Goal: Task Accomplishment & Management: Complete application form

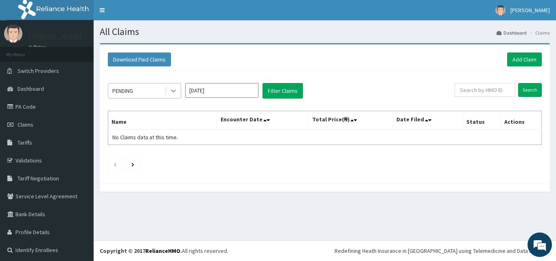
click at [173, 91] on icon at bounding box center [173, 91] width 5 height 3
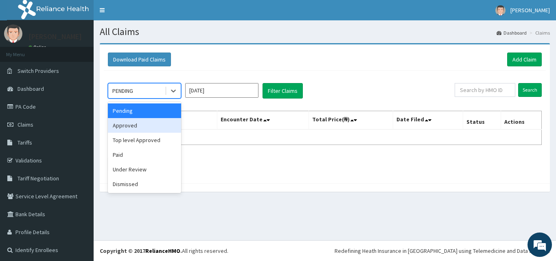
click at [145, 127] on div "Approved" at bounding box center [144, 125] width 73 height 15
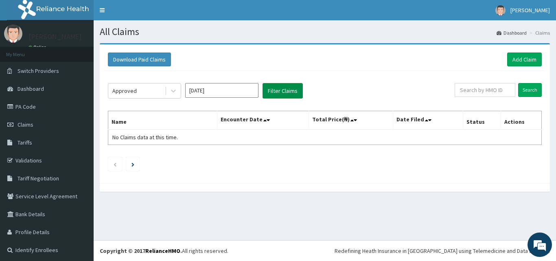
click at [273, 87] on button "Filter Claims" at bounding box center [283, 90] width 40 height 15
click at [176, 91] on icon at bounding box center [173, 91] width 5 height 3
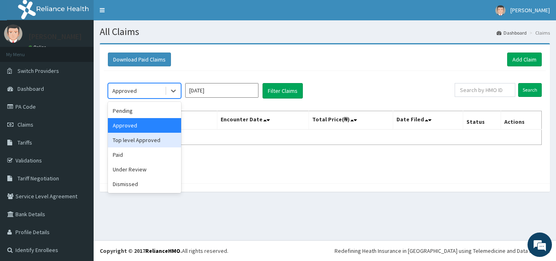
click at [156, 140] on div "Top level Approved" at bounding box center [144, 140] width 73 height 15
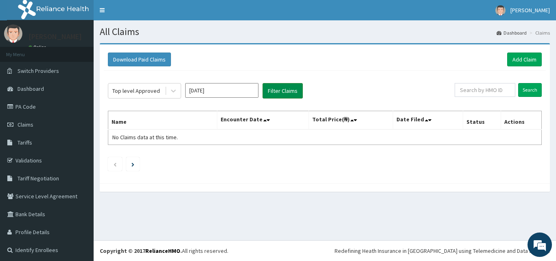
click at [284, 90] on button "Filter Claims" at bounding box center [283, 90] width 40 height 15
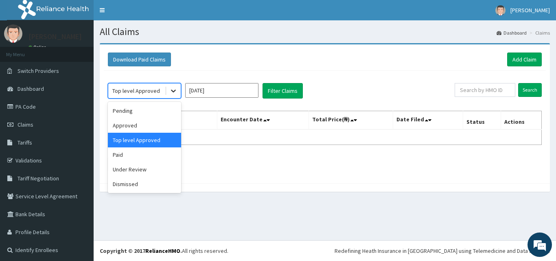
click at [172, 93] on icon at bounding box center [173, 91] width 8 height 8
click at [146, 156] on div "Paid" at bounding box center [144, 154] width 73 height 15
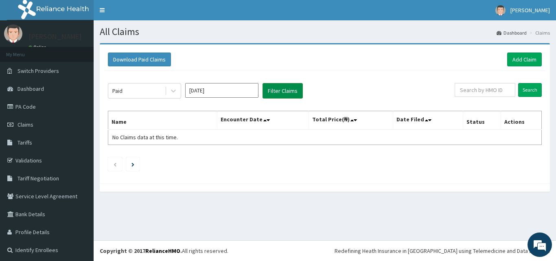
click at [284, 93] on button "Filter Claims" at bounding box center [283, 90] width 40 height 15
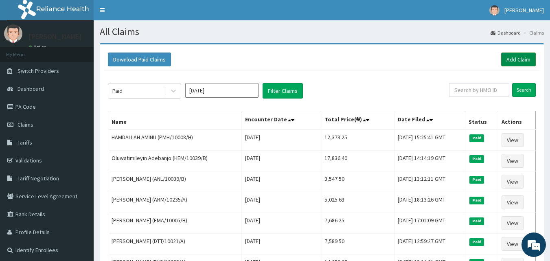
click at [516, 59] on link "Add Claim" at bounding box center [518, 60] width 35 height 14
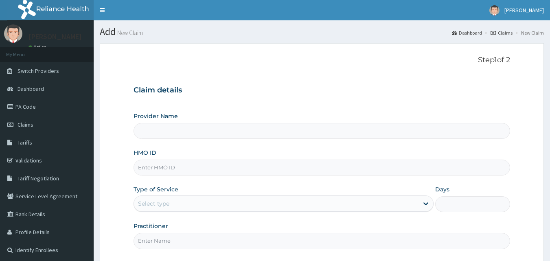
click at [230, 162] on input "HMO ID" at bounding box center [322, 168] width 377 height 16
type input "ENC"
type input "LADE HOSPITAL"
type input "ENC/10034/A"
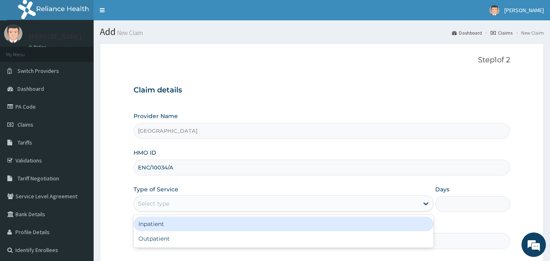
click at [209, 202] on div "Select type" at bounding box center [276, 203] width 285 height 13
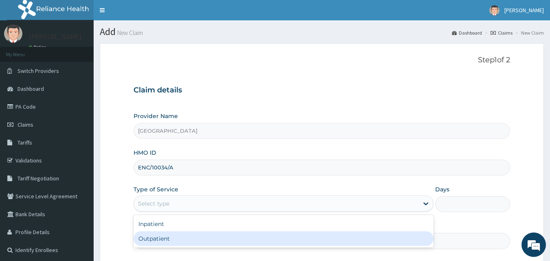
click at [177, 237] on div "Outpatient" at bounding box center [284, 238] width 300 height 15
type input "1"
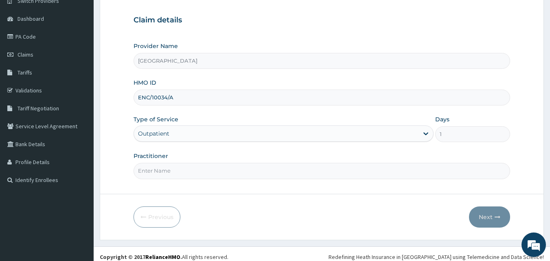
scroll to position [76, 0]
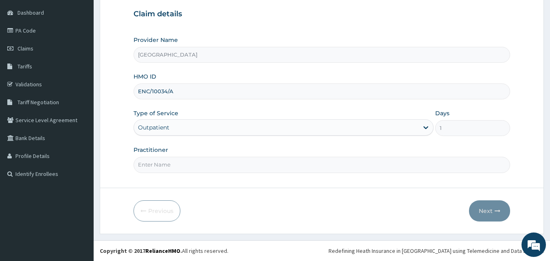
click at [381, 167] on input "Practitioner" at bounding box center [322, 165] width 377 height 16
type input "Dr Onafujabi"
click at [494, 211] on button "Next" at bounding box center [489, 210] width 41 height 21
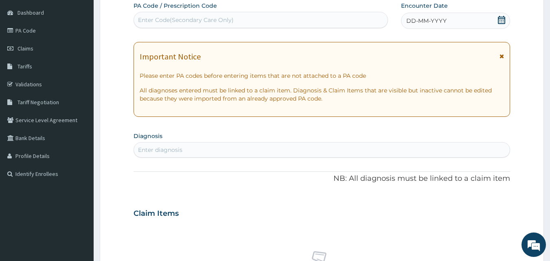
click at [501, 24] on span at bounding box center [502, 21] width 8 height 10
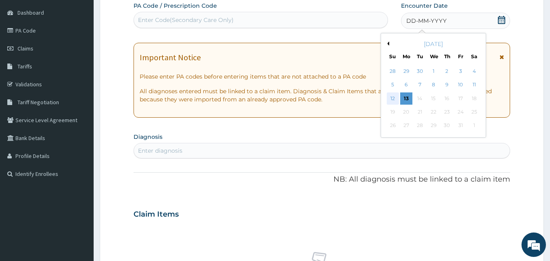
click at [390, 98] on div "12" at bounding box center [393, 98] width 12 height 12
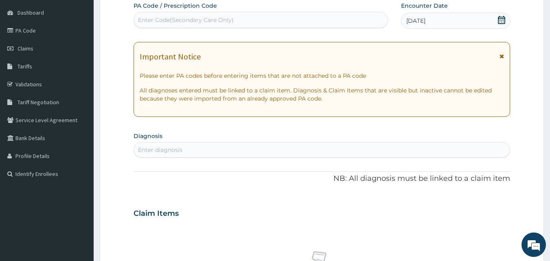
click at [316, 152] on div "Enter diagnosis" at bounding box center [322, 149] width 376 height 13
type input "ALLERGIC RHINITIS"
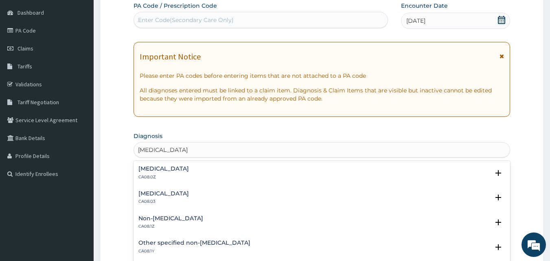
click at [225, 166] on div "Allergic rhinitis, unspecified CA08.0Z" at bounding box center [321, 173] width 367 height 14
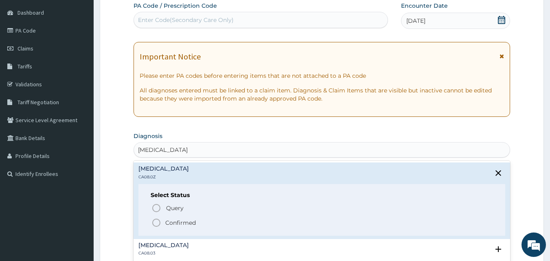
click at [157, 219] on circle "status option filled" at bounding box center [156, 222] width 7 height 7
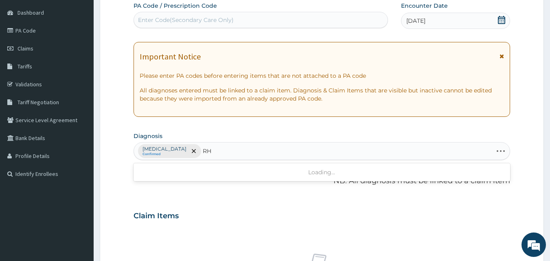
type input "R"
type input "ARTHRITI"
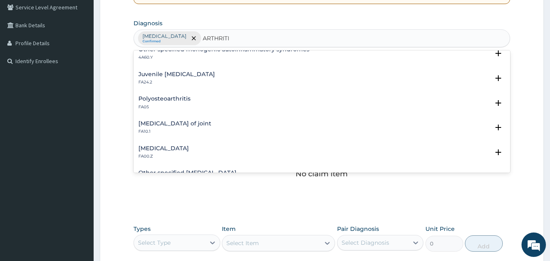
scroll to position [723, 0]
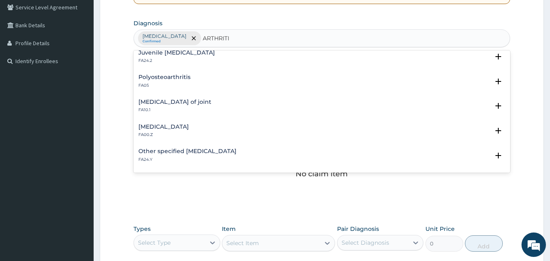
click at [242, 125] on div "Osteoarthritis of hip, unspecified FA00.Z" at bounding box center [321, 131] width 367 height 14
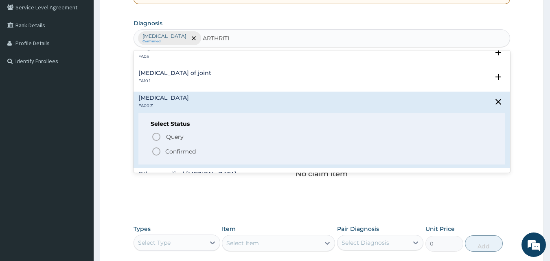
scroll to position [755, 0]
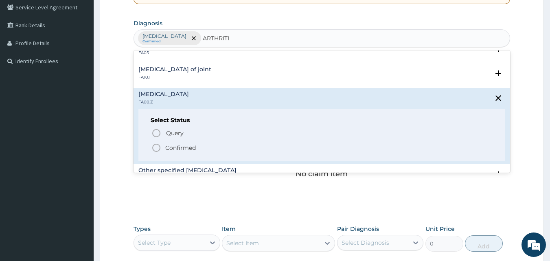
click at [158, 149] on icon "status option filled" at bounding box center [157, 148] width 10 height 10
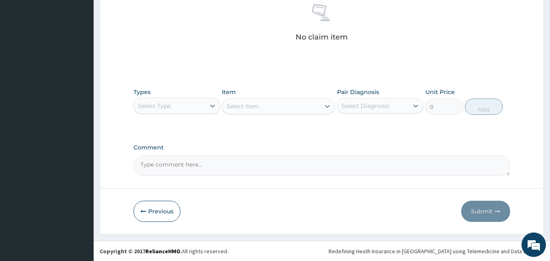
scroll to position [326, 0]
click at [210, 101] on icon at bounding box center [213, 105] width 8 height 8
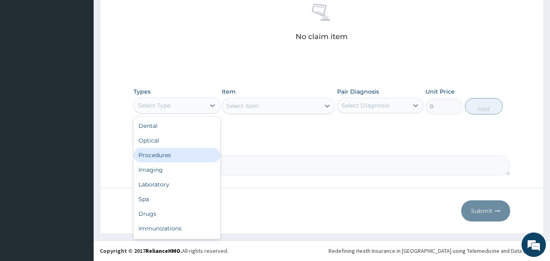
click at [164, 157] on div "Procedures" at bounding box center [177, 155] width 87 height 15
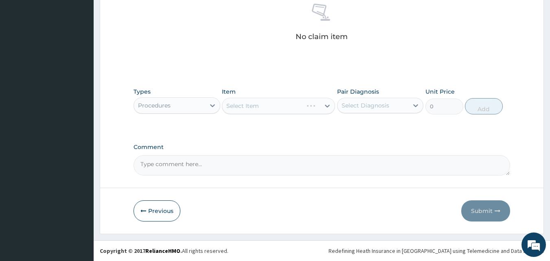
click at [272, 114] on div "Item Select Item" at bounding box center [278, 101] width 113 height 27
click at [273, 111] on div "Select Item" at bounding box center [278, 106] width 113 height 16
click at [273, 111] on div "Select Item" at bounding box center [271, 105] width 98 height 13
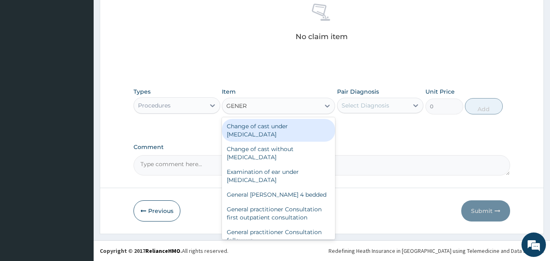
type input "GENERA"
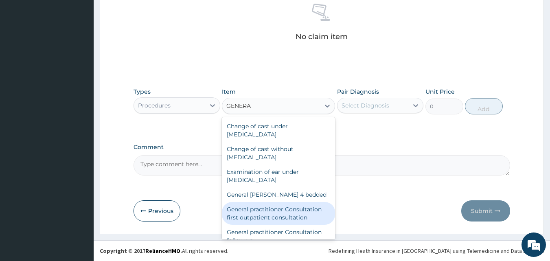
click at [301, 213] on div "General practitioner Consultation first outpatient consultation" at bounding box center [278, 213] width 113 height 23
type input "3547.5"
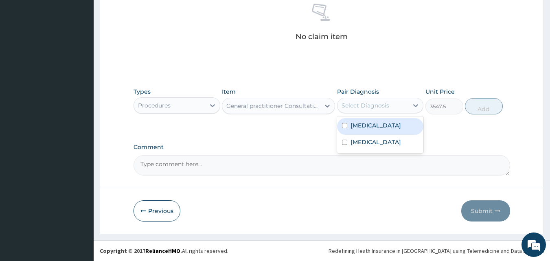
click at [400, 105] on div "Select Diagnosis" at bounding box center [373, 105] width 71 height 13
click at [367, 130] on label "Allergic rhinitis, unspecified" at bounding box center [376, 125] width 51 height 8
checkbox input "true"
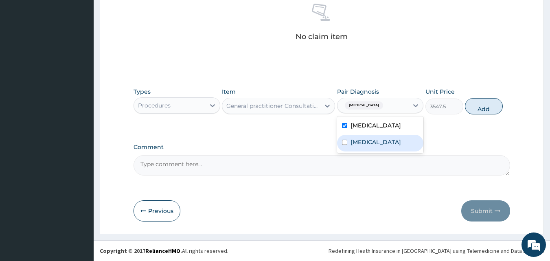
click at [359, 146] on label "Osteoarthritis of hip, unspecified" at bounding box center [376, 142] width 51 height 8
checkbox input "true"
click at [479, 110] on button "Add" at bounding box center [484, 106] width 38 height 16
type input "0"
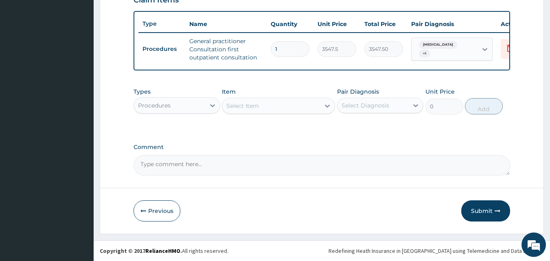
scroll to position [298, 0]
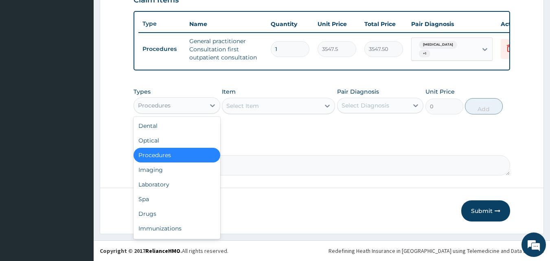
click at [203, 108] on div "Procedures" at bounding box center [169, 105] width 71 height 13
click at [154, 211] on div "Drugs" at bounding box center [177, 213] width 87 height 15
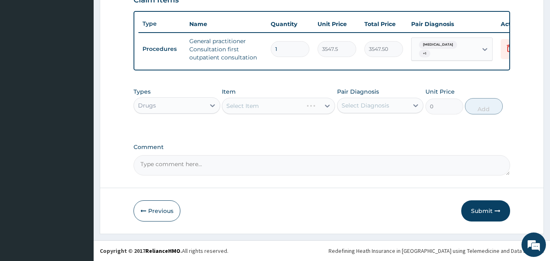
click at [258, 111] on div "Select Item" at bounding box center [278, 106] width 113 height 16
click at [258, 111] on div "Select Item" at bounding box center [271, 105] width 98 height 13
type input "PARACETA"
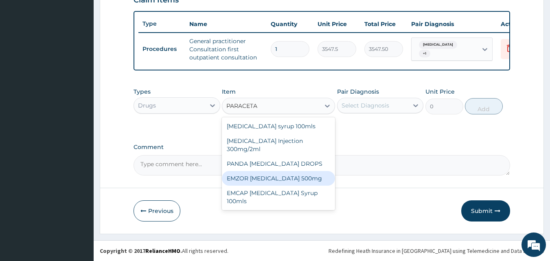
click at [288, 176] on div "EMZOR PARACETAMOL 500mg" at bounding box center [278, 178] width 113 height 15
type input "23.65"
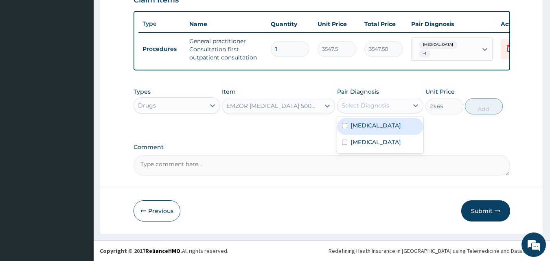
click at [404, 105] on div "Select Diagnosis" at bounding box center [373, 105] width 71 height 13
click at [383, 127] on label "Allergic rhinitis, unspecified" at bounding box center [376, 125] width 51 height 8
checkbox input "true"
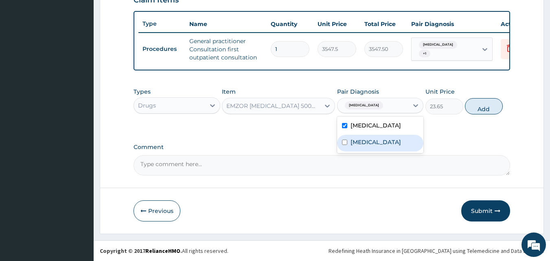
click at [365, 146] on label "Osteoarthritis of hip, unspecified" at bounding box center [376, 142] width 51 height 8
checkbox input "true"
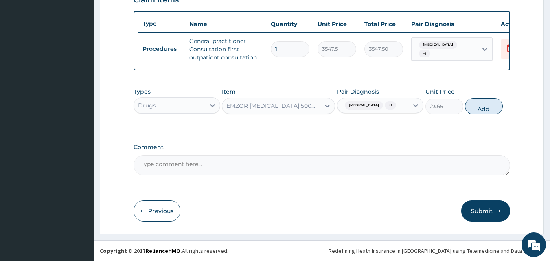
click at [481, 114] on button "Add" at bounding box center [484, 106] width 38 height 16
type input "0"
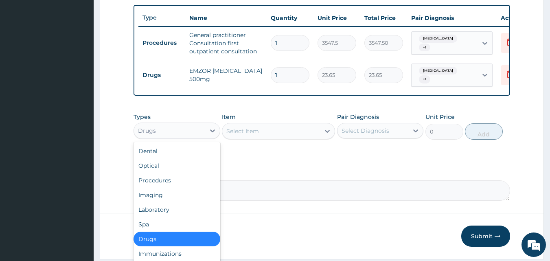
click at [183, 136] on div "Drugs" at bounding box center [169, 130] width 71 height 13
click at [277, 137] on div "Select Item" at bounding box center [271, 131] width 98 height 13
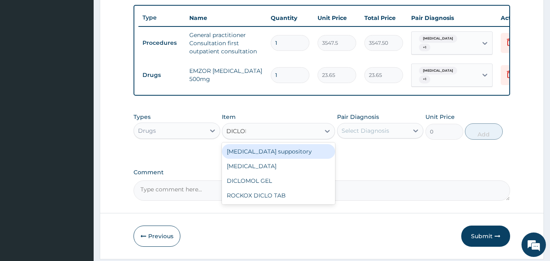
type input "DICLOFE"
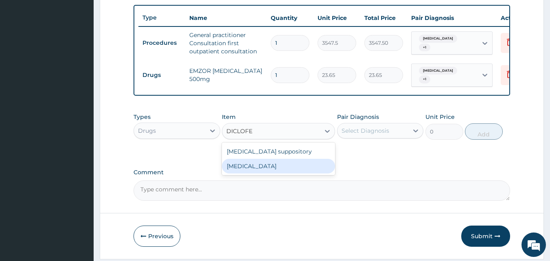
click at [257, 169] on div "Diclofenac" at bounding box center [278, 166] width 113 height 15
type input "591.25"
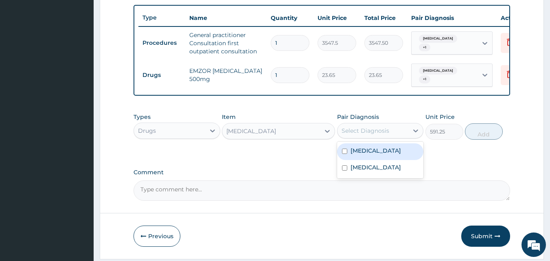
click at [361, 135] on div "Select Diagnosis" at bounding box center [366, 131] width 48 height 8
click at [354, 155] on label "Allergic rhinitis, unspecified" at bounding box center [376, 151] width 51 height 8
checkbox input "true"
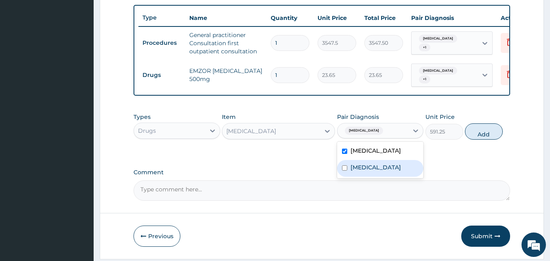
click at [356, 171] on label "Osteoarthritis of hip, unspecified" at bounding box center [376, 167] width 51 height 8
checkbox input "true"
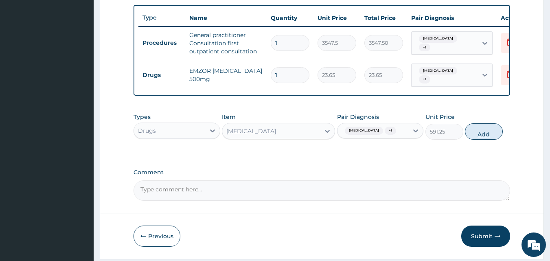
click at [485, 140] on button "Add" at bounding box center [484, 131] width 38 height 16
type input "0"
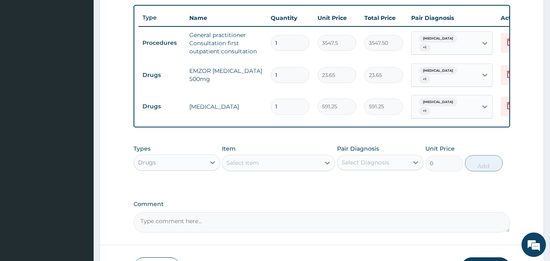
click at [250, 167] on div "Select Item" at bounding box center [242, 163] width 33 height 8
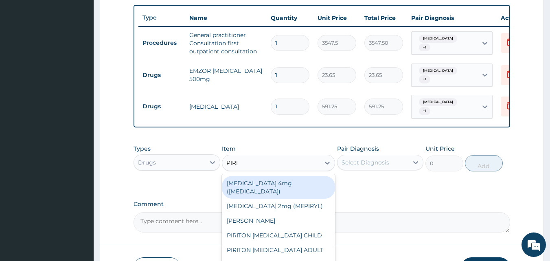
type input "PIRIT"
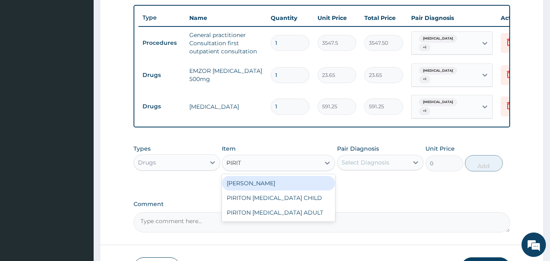
click at [252, 189] on div "PIRITON TAB EVANS" at bounding box center [278, 183] width 113 height 15
type input "23.65"
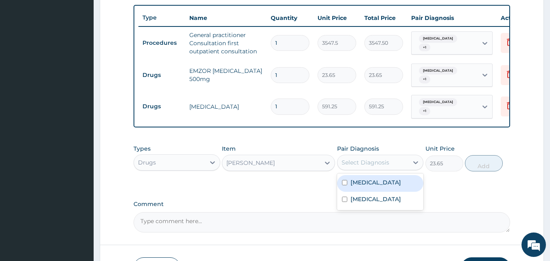
click at [373, 167] on div "Select Diagnosis" at bounding box center [366, 162] width 48 height 8
click at [351, 187] on label "Allergic rhinitis, unspecified" at bounding box center [376, 182] width 51 height 8
checkbox input "true"
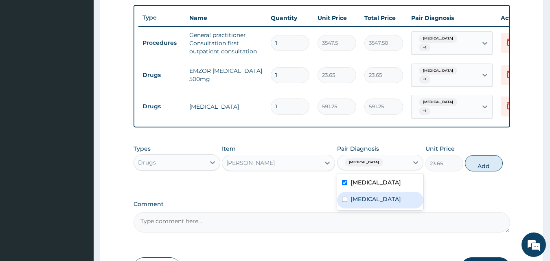
click at [365, 203] on label "Osteoarthritis of hip, unspecified" at bounding box center [376, 199] width 51 height 8
checkbox input "true"
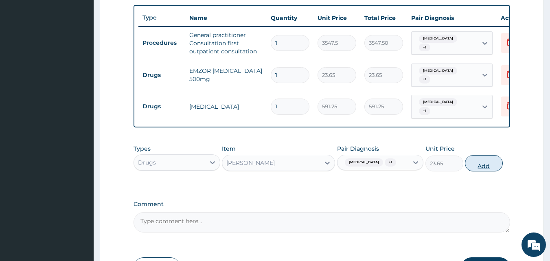
click at [479, 171] on button "Add" at bounding box center [484, 163] width 38 height 16
type input "0"
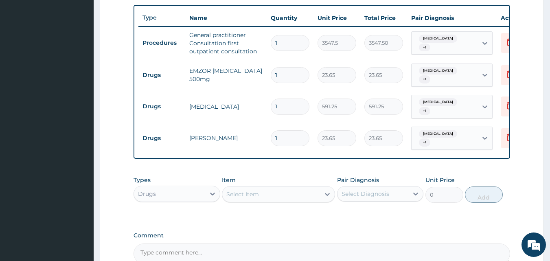
type input "0.00"
click at [238, 198] on div "Select Item" at bounding box center [242, 194] width 33 height 8
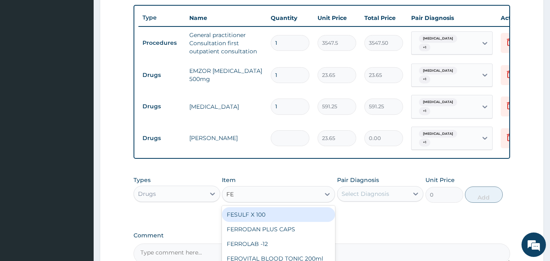
type input "FEL"
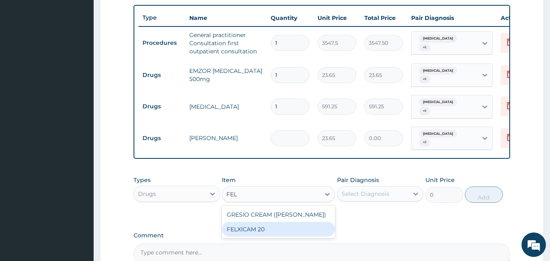
click at [241, 234] on div "FELXICAM 20" at bounding box center [278, 229] width 113 height 15
type input "82.775"
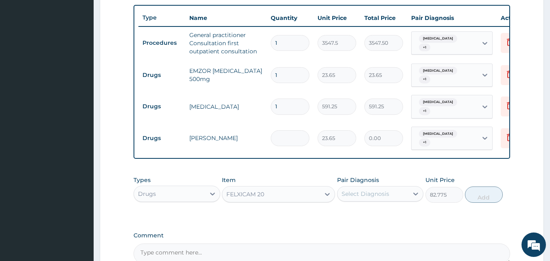
click at [387, 196] on div "Select Diagnosis" at bounding box center [366, 194] width 48 height 8
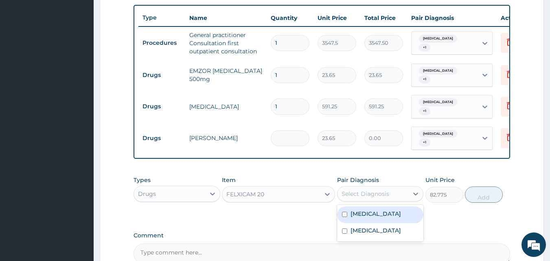
click at [377, 216] on label "Allergic rhinitis, unspecified" at bounding box center [376, 214] width 51 height 8
checkbox input "true"
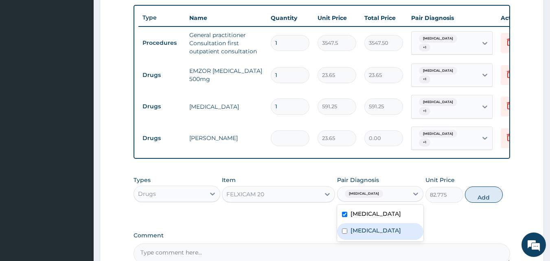
click at [375, 235] on label "Osteoarthritis of hip, unspecified" at bounding box center [376, 230] width 51 height 8
checkbox input "true"
click at [477, 203] on button "Add" at bounding box center [484, 195] width 38 height 16
type input "0"
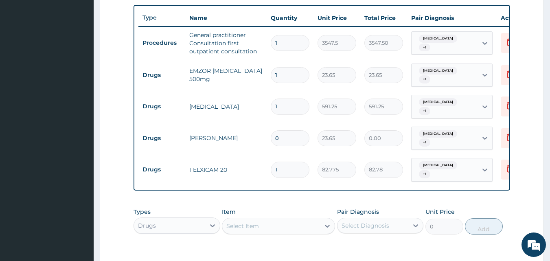
click at [284, 78] on input "1" at bounding box center [290, 75] width 39 height 16
type input "0.00"
type input "2"
type input "47.30"
type input "20"
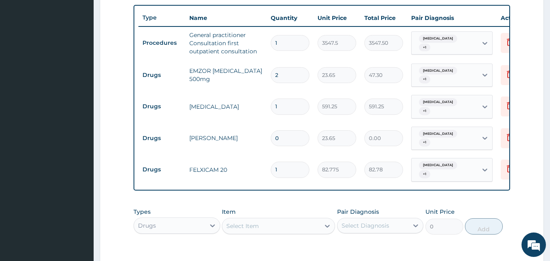
type input "473.00"
type input "20"
click at [286, 140] on input "0" at bounding box center [290, 138] width 39 height 16
type input "5"
type input "118.25"
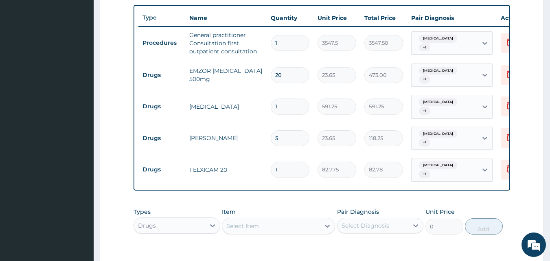
type input "5"
click at [281, 171] on input "1" at bounding box center [290, 170] width 39 height 16
type input "10"
type input "827.75"
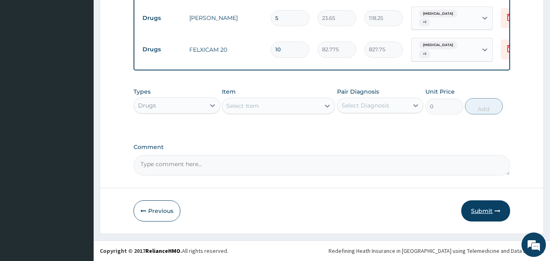
type input "10"
click at [480, 210] on button "Submit" at bounding box center [485, 210] width 49 height 21
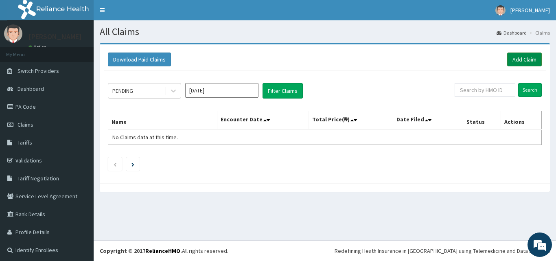
click at [523, 54] on link "Add Claim" at bounding box center [524, 60] width 35 height 14
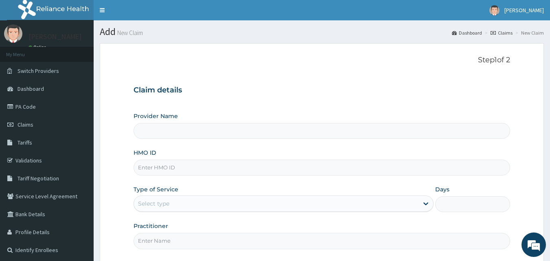
type input "[GEOGRAPHIC_DATA]"
click at [255, 169] on input "HMO ID" at bounding box center [322, 168] width 377 height 16
type input "DFD/10175/A"
click at [226, 206] on div "Select type" at bounding box center [276, 203] width 285 height 13
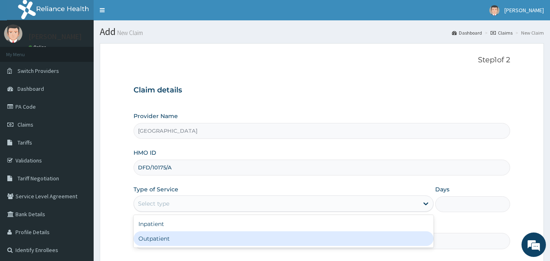
click at [176, 239] on div "Outpatient" at bounding box center [284, 238] width 300 height 15
type input "1"
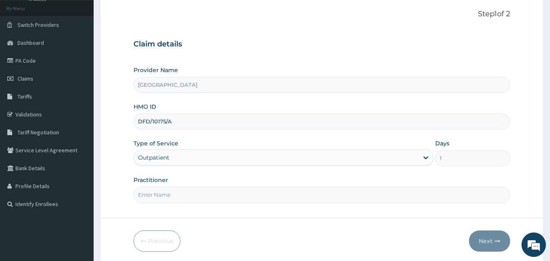
scroll to position [76, 0]
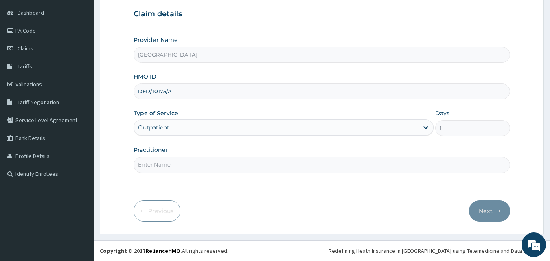
drag, startPoint x: 299, startPoint y: 174, endPoint x: 297, endPoint y: 165, distance: 9.3
click at [297, 165] on div "Step 1 of 2 Claim details Provider Name LADE HOSPITAL HMO ID DFD/10175/A Type o…" at bounding box center [322, 78] width 377 height 196
click at [297, 165] on input "Practitioner" at bounding box center [322, 165] width 377 height 16
type input "Dr Onafujabi"
click at [473, 207] on button "Next" at bounding box center [489, 210] width 41 height 21
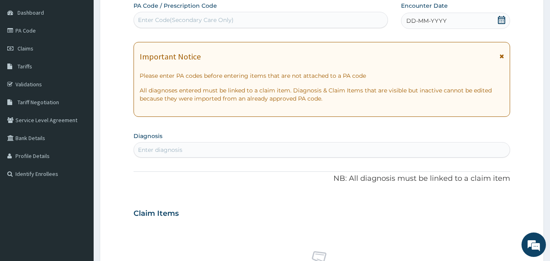
click at [504, 20] on icon at bounding box center [501, 20] width 7 height 8
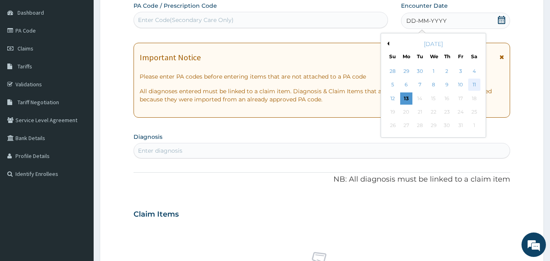
click at [474, 82] on div "11" at bounding box center [474, 85] width 12 height 12
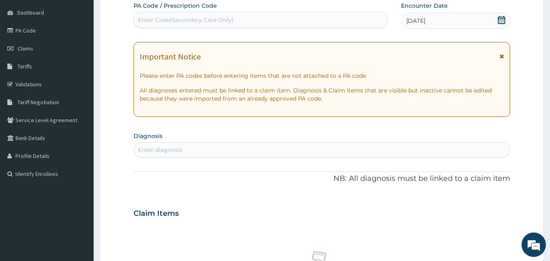
click at [174, 149] on div "Enter diagnosis" at bounding box center [160, 150] width 44 height 8
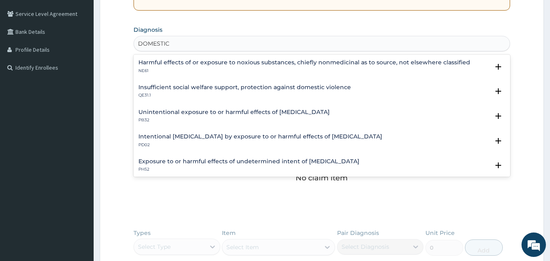
scroll to position [173, 0]
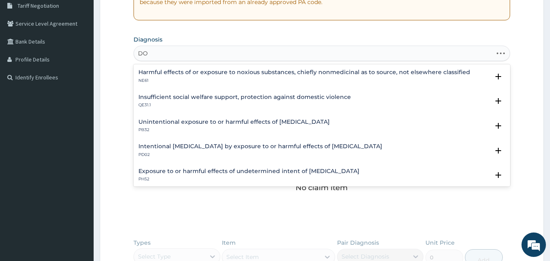
type input "D"
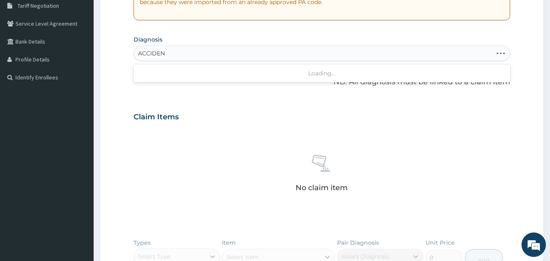
type input "ACCIDENT"
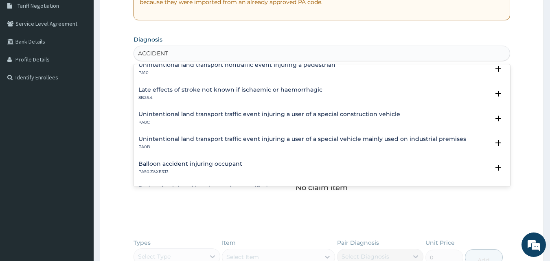
scroll to position [426, 0]
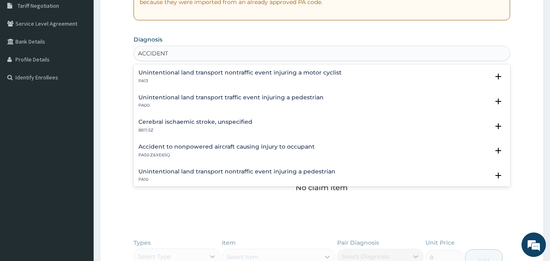
click at [319, 94] on h4 "Unintentional land transport traffic event injuring a pedestrian" at bounding box center [230, 97] width 185 height 6
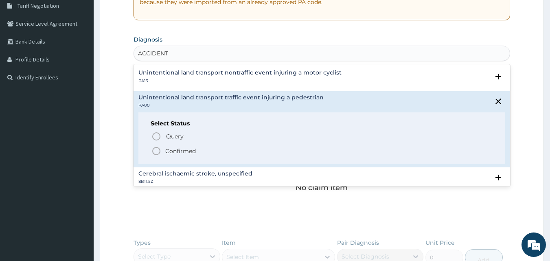
click at [153, 147] on circle "status option filled" at bounding box center [156, 150] width 7 height 7
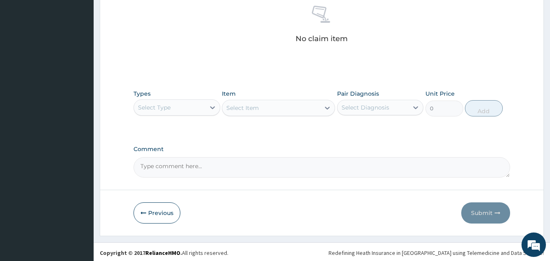
scroll to position [326, 0]
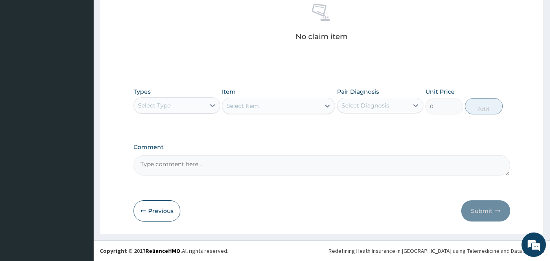
click at [193, 107] on div "Select Type" at bounding box center [169, 105] width 71 height 13
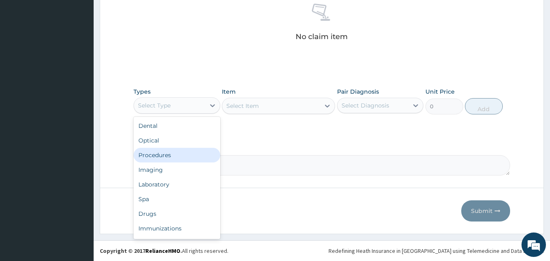
click at [165, 152] on div "Procedures" at bounding box center [177, 155] width 87 height 15
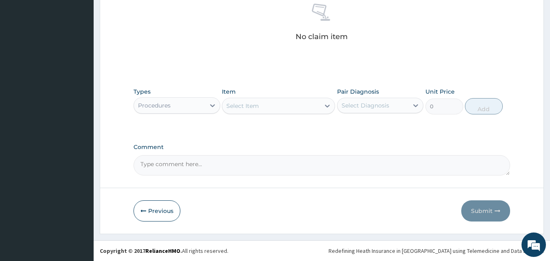
click at [282, 104] on div "Select Item" at bounding box center [271, 105] width 98 height 13
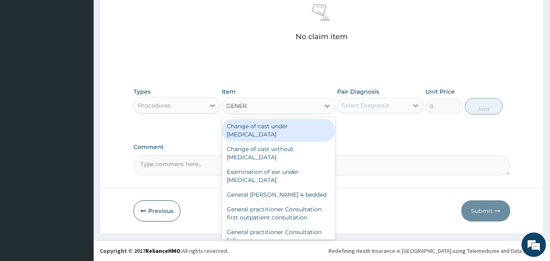
type input "GENERA"
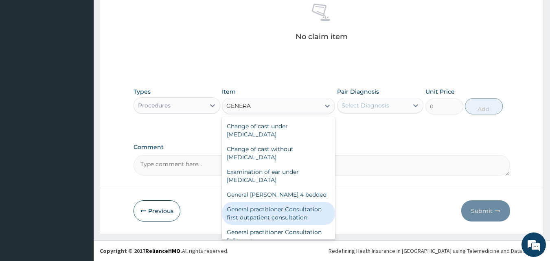
click at [290, 214] on div "General practitioner Consultation first outpatient consultation" at bounding box center [278, 213] width 113 height 23
type input "3547.5"
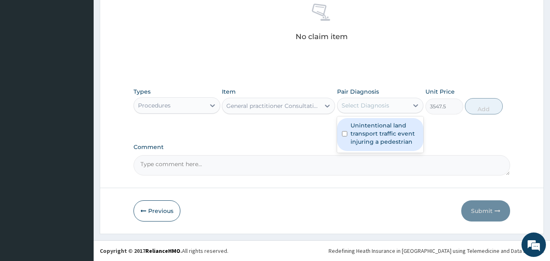
click at [388, 99] on div "Select Diagnosis" at bounding box center [373, 105] width 71 height 13
click at [373, 134] on label "Unintentional land transport traffic event injuring a pedestrian" at bounding box center [385, 133] width 68 height 24
checkbox input "true"
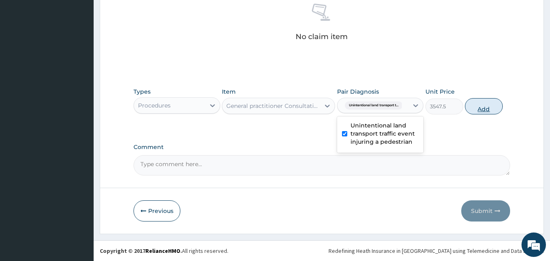
click at [482, 107] on button "Add" at bounding box center [484, 106] width 38 height 16
type input "0"
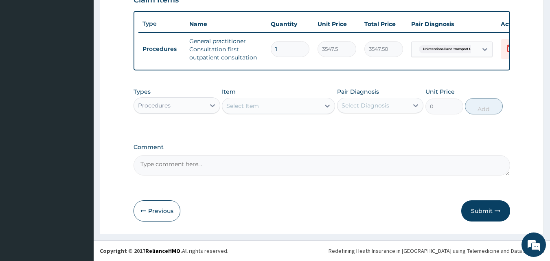
scroll to position [298, 0]
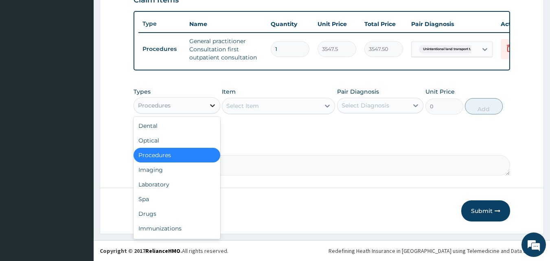
click at [217, 108] on div at bounding box center [212, 105] width 15 height 15
click at [154, 214] on div "Drugs" at bounding box center [177, 213] width 87 height 15
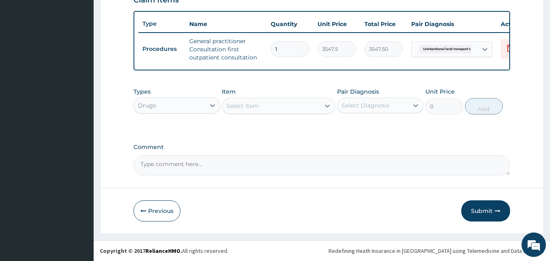
click at [259, 105] on div "Select Item" at bounding box center [242, 106] width 33 height 8
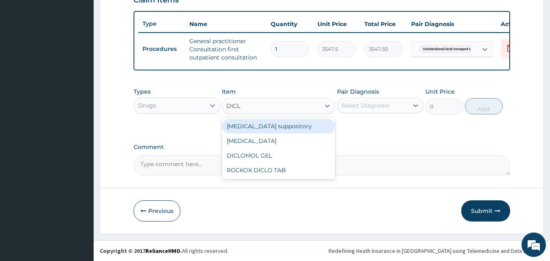
type input "DICLO"
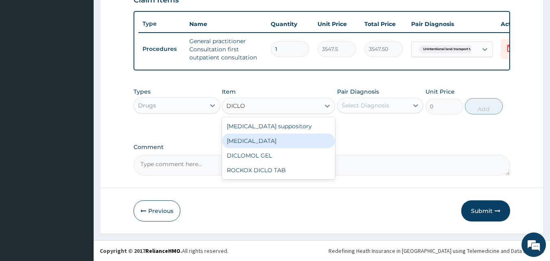
click at [246, 141] on div "Diclofenac" at bounding box center [278, 141] width 113 height 15
type input "591.25"
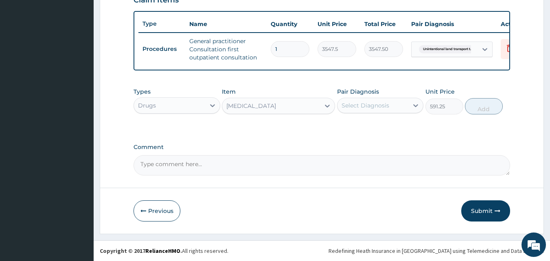
click at [371, 107] on div "Select Diagnosis" at bounding box center [366, 105] width 48 height 8
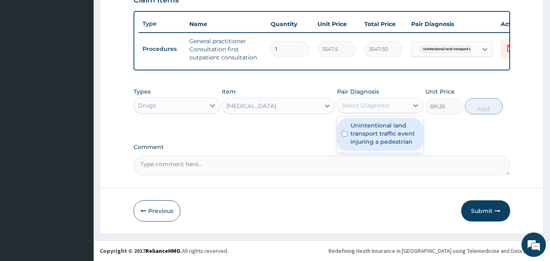
click at [360, 133] on label "Unintentional land transport traffic event injuring a pedestrian" at bounding box center [385, 133] width 68 height 24
checkbox input "true"
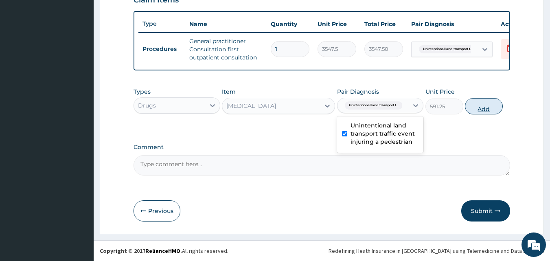
click at [493, 108] on button "Add" at bounding box center [484, 106] width 38 height 16
type input "0"
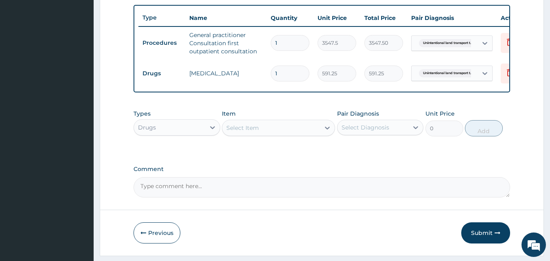
click at [279, 130] on div "Select Item" at bounding box center [271, 127] width 98 height 13
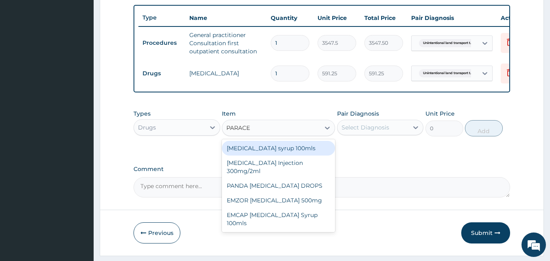
type input "PARACET"
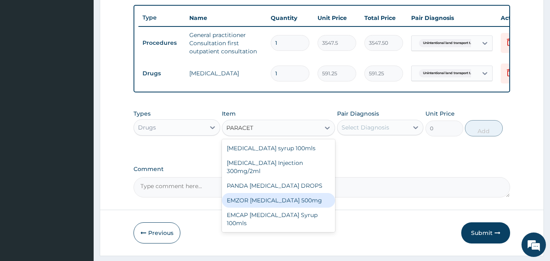
click at [296, 206] on div "EMZOR PARACETAMOL 500mg" at bounding box center [278, 200] width 113 height 15
type input "23.65"
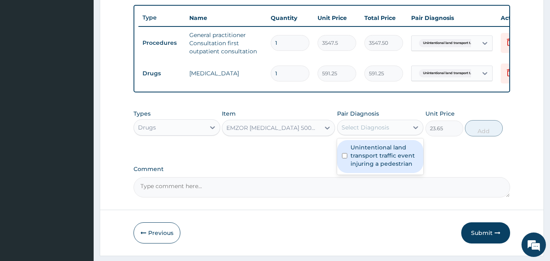
click at [382, 134] on div "Select Diagnosis" at bounding box center [373, 127] width 71 height 13
click at [357, 162] on label "Unintentional land transport traffic event injuring a pedestrian" at bounding box center [385, 155] width 68 height 24
checkbox input "true"
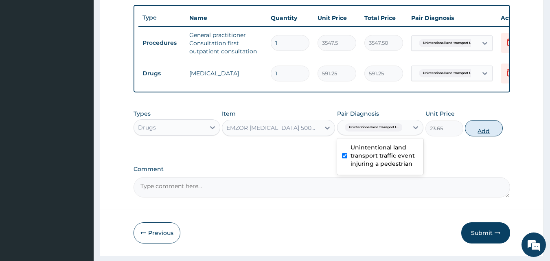
click at [486, 136] on button "Add" at bounding box center [484, 128] width 38 height 16
type input "0"
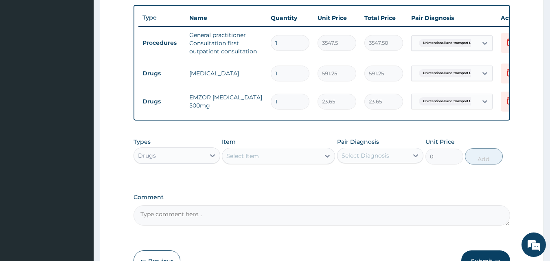
click at [260, 159] on div "Select Item" at bounding box center [271, 155] width 98 height 13
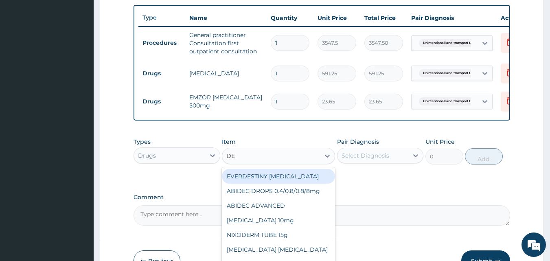
type input "D"
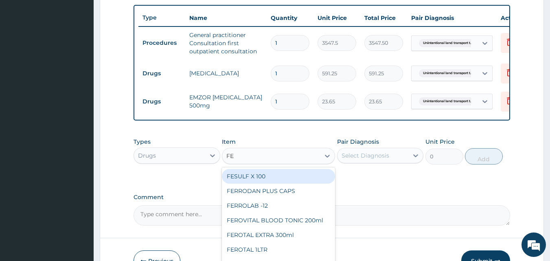
type input "FEL"
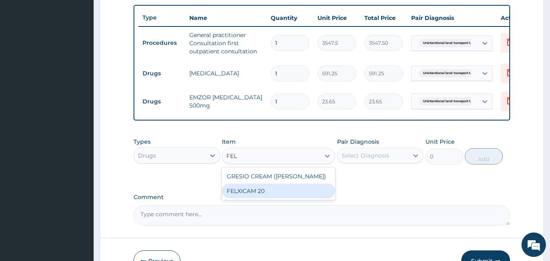
click at [247, 196] on div "FELXICAM 20" at bounding box center [278, 191] width 113 height 15
type input "82.775"
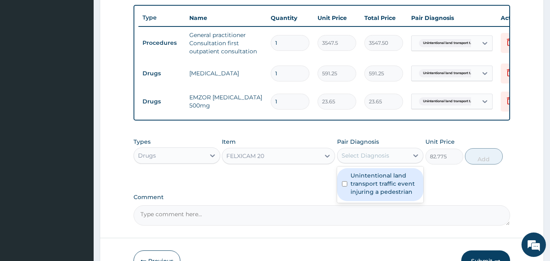
click at [389, 162] on div "Select Diagnosis" at bounding box center [373, 155] width 71 height 13
click at [362, 193] on label "Unintentional land transport traffic event injuring a pedestrian" at bounding box center [385, 183] width 68 height 24
checkbox input "true"
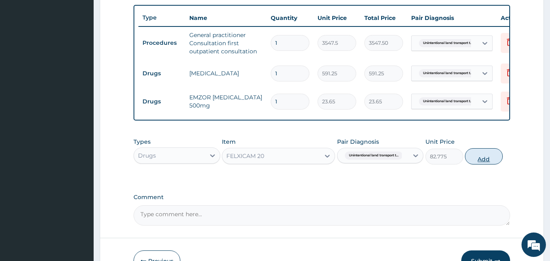
click at [496, 163] on button "Add" at bounding box center [484, 156] width 38 height 16
type input "0"
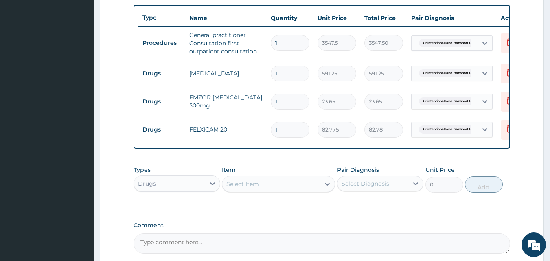
type input "10"
type input "827.75"
type input "10"
click at [286, 99] on input "1" at bounding box center [290, 102] width 39 height 16
type input "0.00"
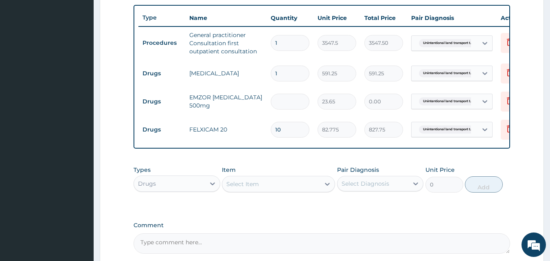
type input "2"
type input "47.30"
type input "20"
type input "473.00"
type input "20"
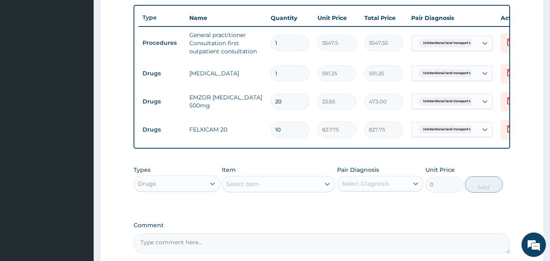
click at [283, 75] on input "1" at bounding box center [290, 74] width 39 height 16
type input "0.00"
type input "2"
type input "1182.50"
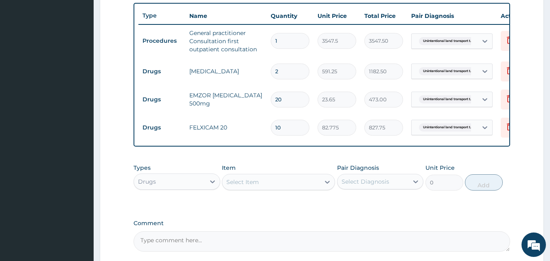
scroll to position [378, 0]
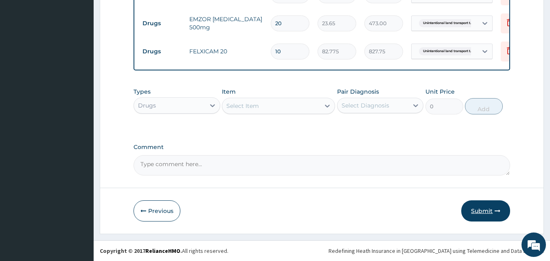
type input "2"
click at [479, 213] on button "Submit" at bounding box center [485, 210] width 49 height 21
